Goal: Information Seeking & Learning: Learn about a topic

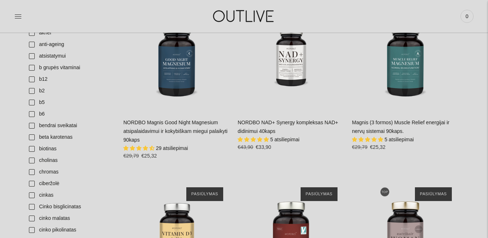
scroll to position [169, 0]
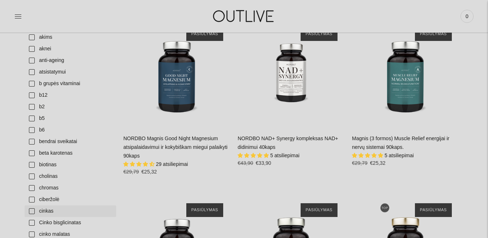
click at [32, 208] on link "cinkas" at bounding box center [71, 211] width 92 height 12
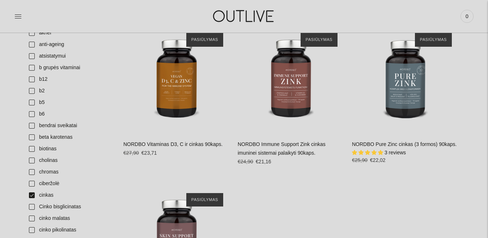
scroll to position [181, 0]
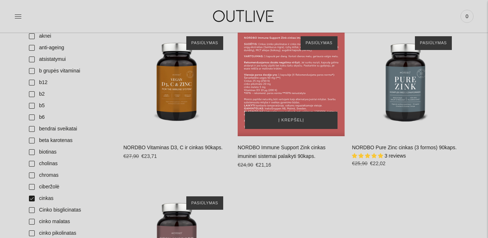
click at [296, 96] on div "NORDBO Immune Support Zink cinkas imuninei sistemai palaikyti 90kaps.\a" at bounding box center [291, 82] width 107 height 107
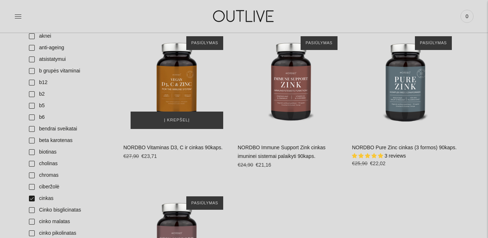
click at [171, 74] on img "NORDBO Vitaminas D3, C ir cinkas 90kaps.\a" at bounding box center [176, 82] width 107 height 107
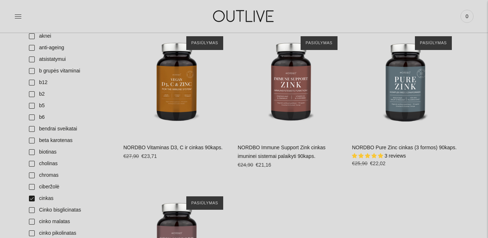
scroll to position [260, 0]
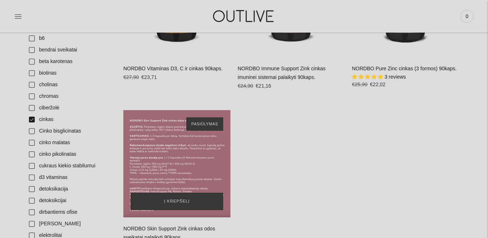
click at [159, 173] on div "NORDBO Skin Support Zink cinkas odos sveikatai palaikyti 90kaps.\a" at bounding box center [176, 163] width 107 height 107
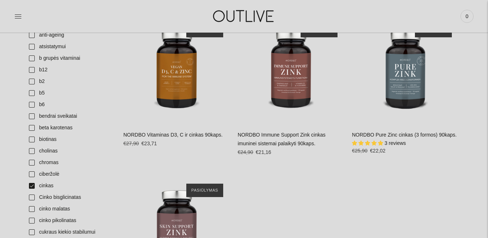
scroll to position [175, 0]
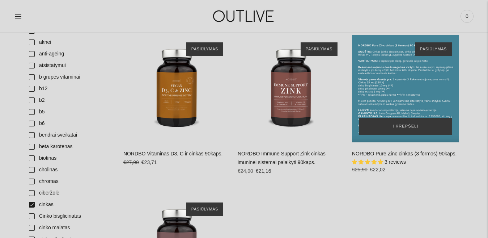
click at [408, 78] on div "NORDBO Pure Zinc cinkas (3 formos) 90kaps.\a" at bounding box center [405, 88] width 107 height 107
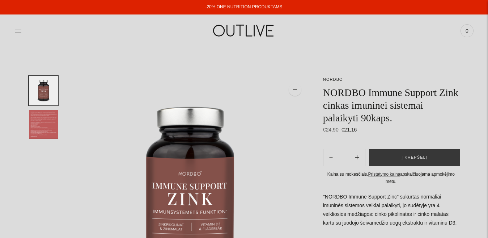
click at [40, 127] on img "Translation missing: en.general.accessibility.image_thumbail" at bounding box center [43, 124] width 29 height 29
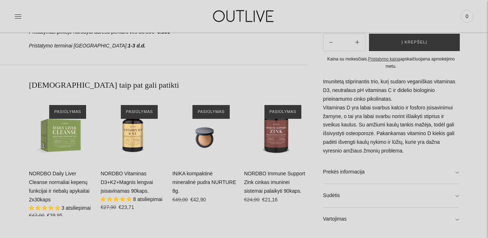
scroll to position [189, 0]
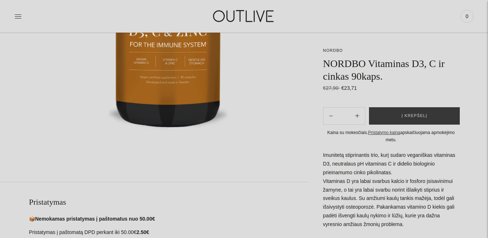
click at [487, 71] on div "**********" at bounding box center [244, 217] width 488 height 661
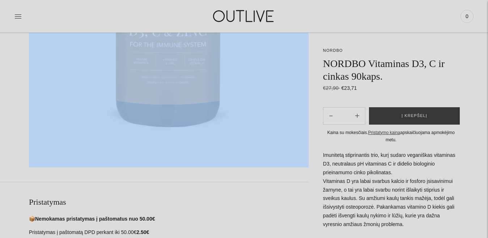
drag, startPoint x: 487, startPoint y: 71, endPoint x: 494, endPoint y: 125, distance: 54.4
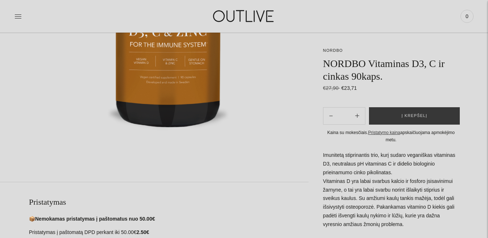
click at [483, 96] on div "**********" at bounding box center [244, 217] width 488 height 661
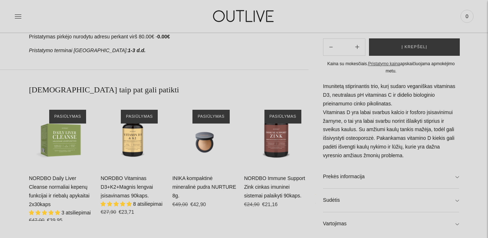
scroll to position [432, 0]
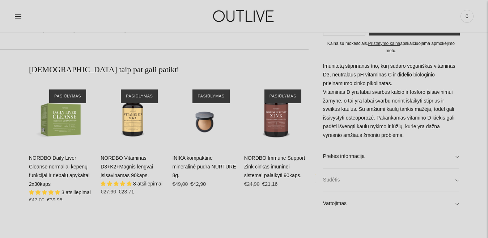
click at [405, 181] on link "Sudėtis" at bounding box center [391, 180] width 136 height 23
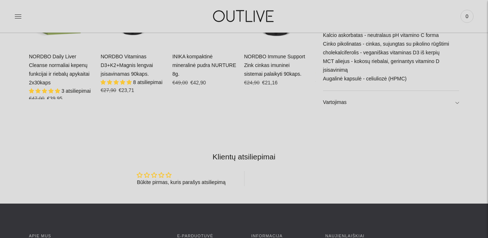
scroll to position [536, 0]
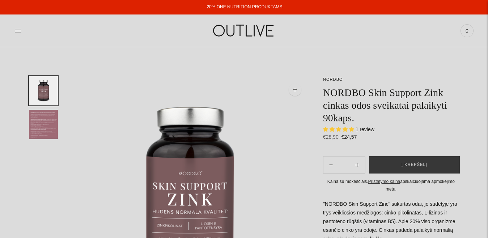
click at [31, 130] on img "Translation missing: en.general.accessibility.image_thumbail" at bounding box center [43, 124] width 29 height 29
select select "**********"
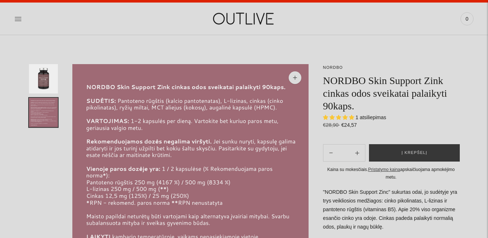
scroll to position [27, 0]
